Goal: Find specific page/section: Find specific page/section

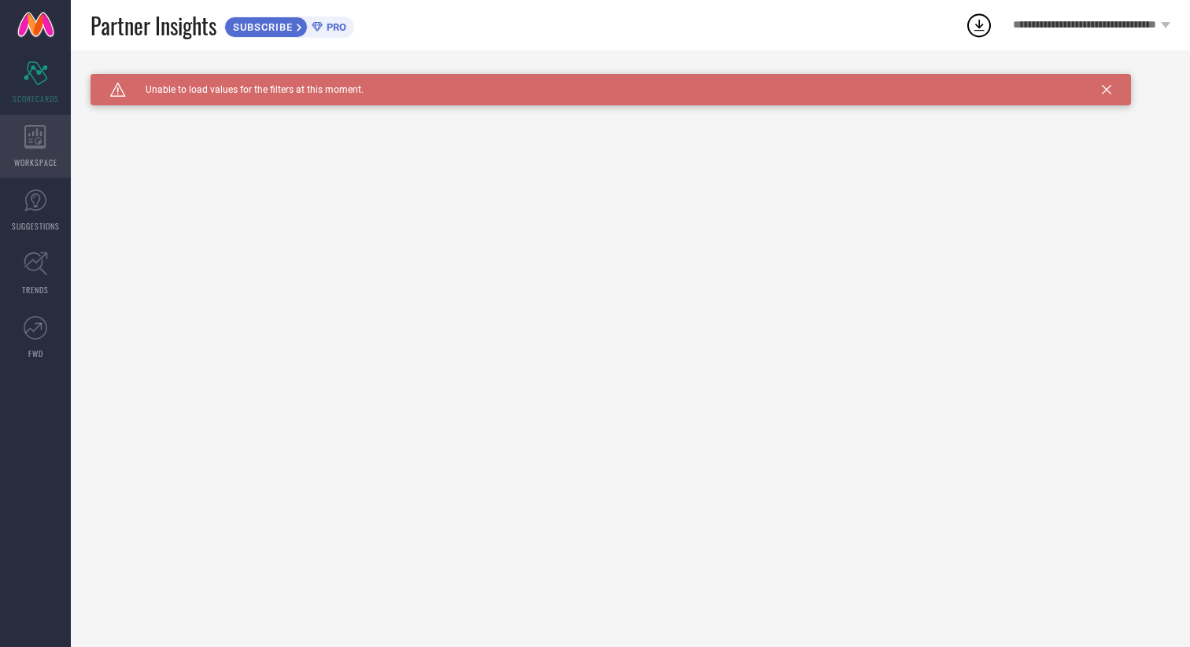
click at [38, 164] on span "WORKSPACE" at bounding box center [35, 163] width 43 height 12
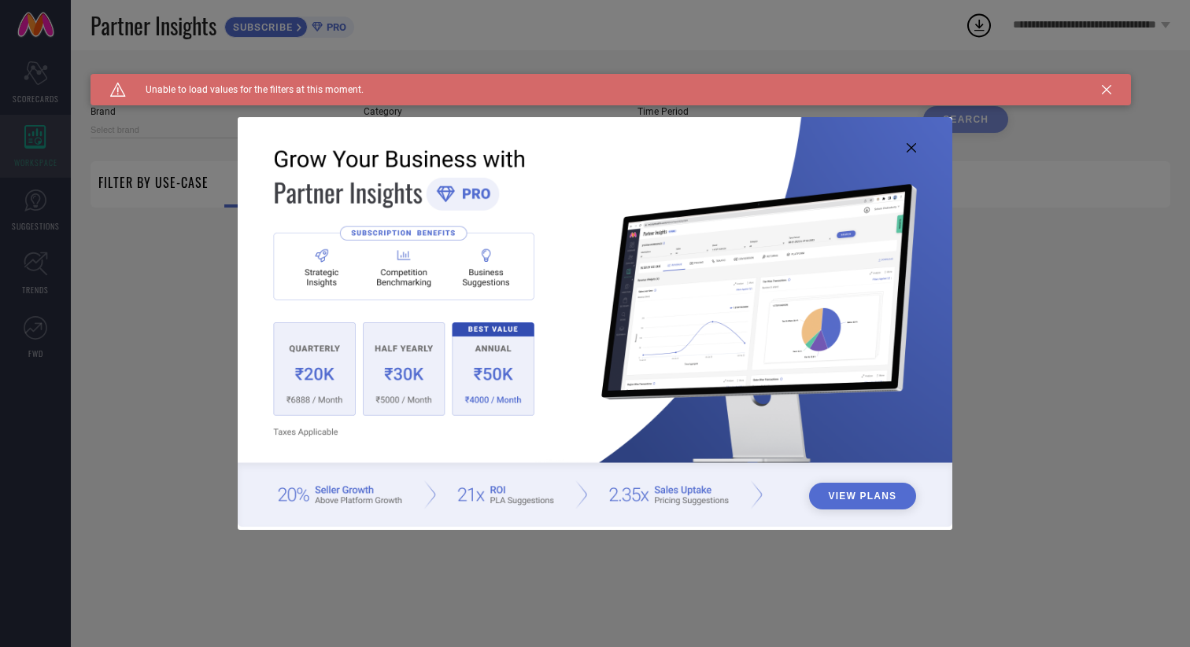
type input "1 STOP FASHION"
type input "All"
